Goal: Transaction & Acquisition: Purchase product/service

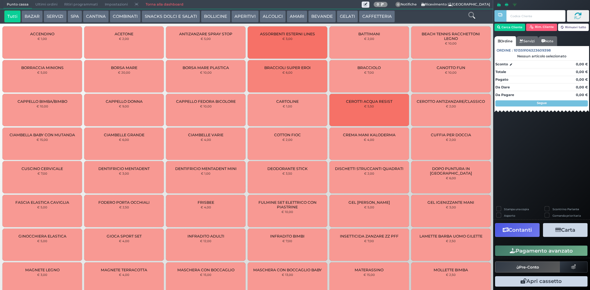
click at [58, 18] on button "SERVIZI" at bounding box center [55, 16] width 23 height 12
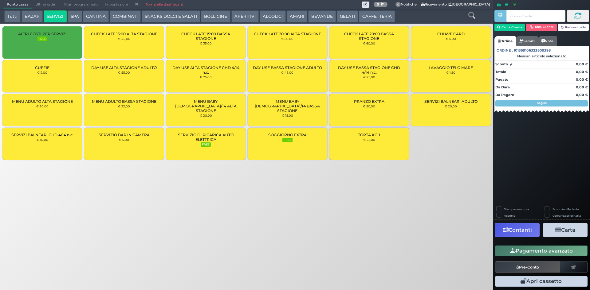
click at [297, 18] on button "AMARI" at bounding box center [297, 16] width 21 height 12
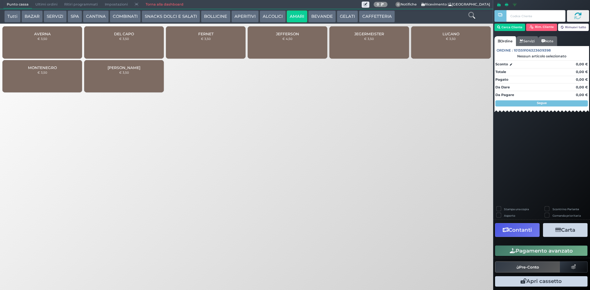
click at [201, 37] on small "€ 3,50" at bounding box center [206, 39] width 10 height 4
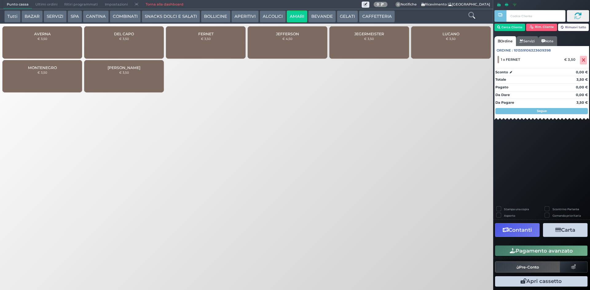
click at [201, 37] on small "€ 3,50" at bounding box center [206, 39] width 10 height 4
click at [550, 250] on button "Pagamento avanzato" at bounding box center [541, 251] width 92 height 10
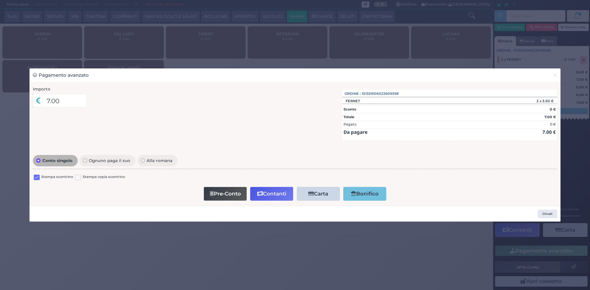
click at [37, 176] on label at bounding box center [37, 178] width 6 height 6
click at [0, 0] on input "checkbox" at bounding box center [0, 0] width 0 height 0
click at [269, 193] on button "Contanti" at bounding box center [271, 194] width 43 height 14
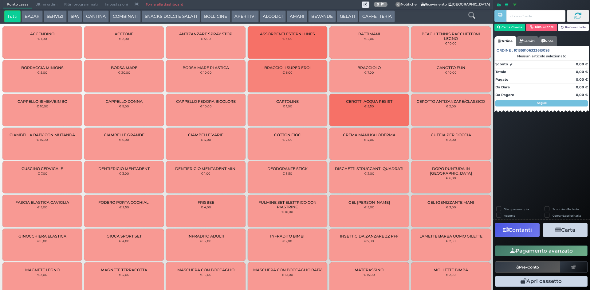
click at [48, 3] on span "Ultimi ordini" at bounding box center [46, 4] width 29 height 9
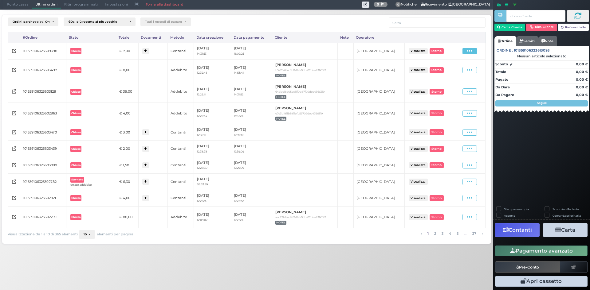
click at [468, 50] on icon at bounding box center [469, 51] width 5 height 6
click at [457, 67] on span "Ristampa Pre-Conto" at bounding box center [455, 69] width 25 height 10
